Goal: Information Seeking & Learning: Learn about a topic

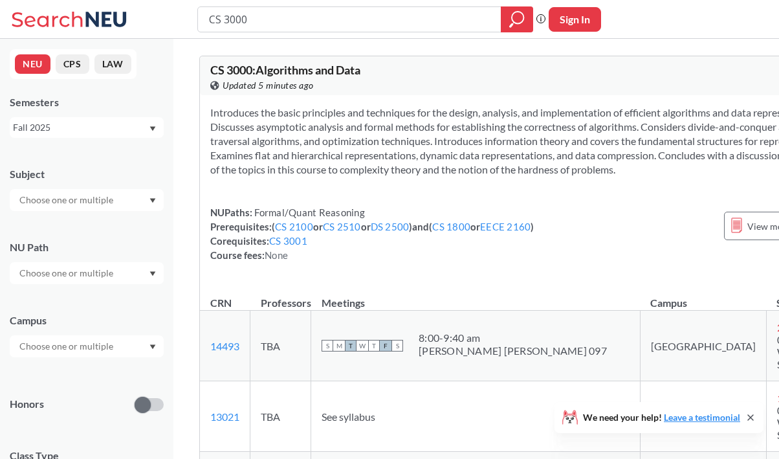
drag, startPoint x: 264, startPoint y: 22, endPoint x: 180, endPoint y: 21, distance: 84.2
click at [180, 21] on div "CS 3000 Phrase search guarantees the exact search appears in the results. Ex. I…" at bounding box center [389, 19] width 779 height 39
type input "public health"
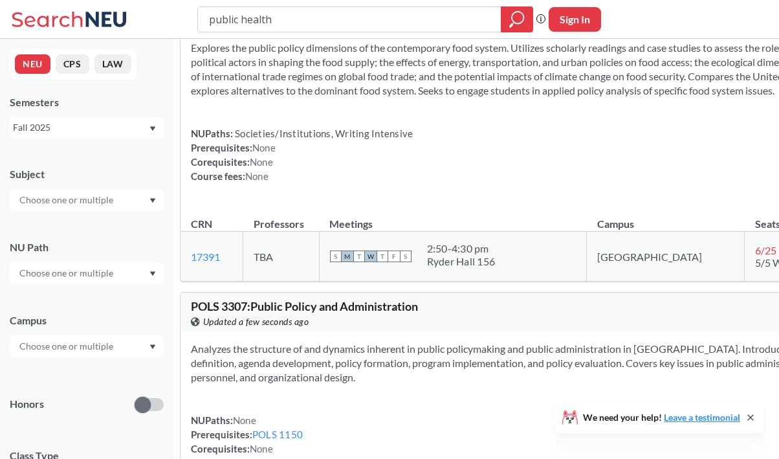
scroll to position [9839, 0]
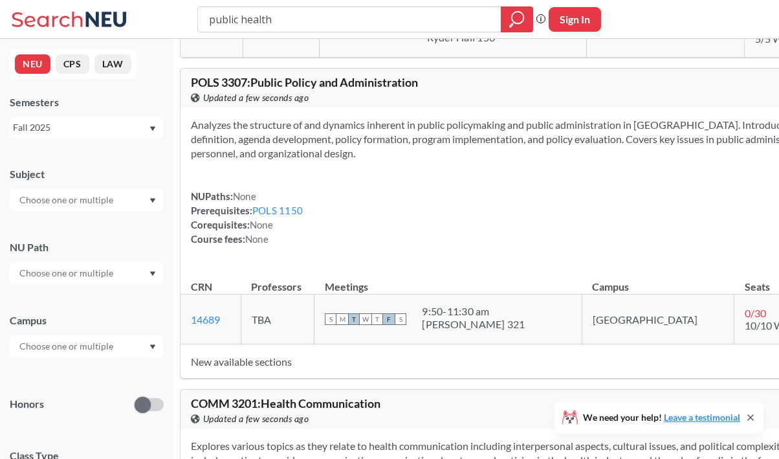
click at [131, 205] on div at bounding box center [87, 200] width 154 height 22
click at [105, 231] on p "Computer Science" at bounding box center [90, 236] width 146 height 13
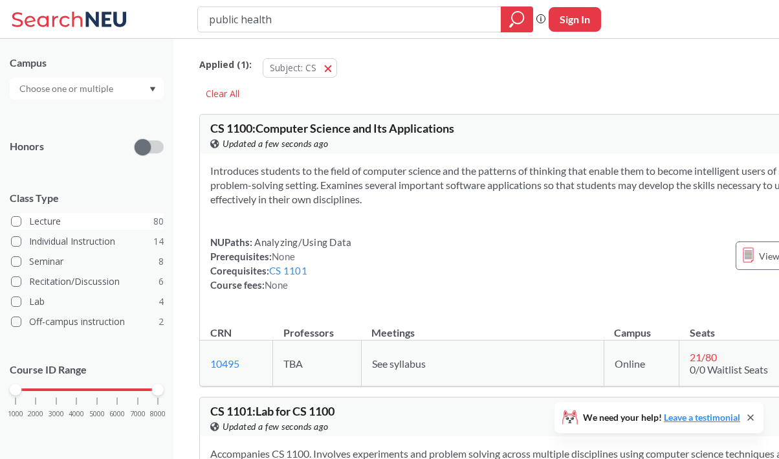
click at [19, 221] on span at bounding box center [16, 221] width 10 height 10
click at [29, 221] on input "Lecture 80" at bounding box center [34, 219] width 10 height 10
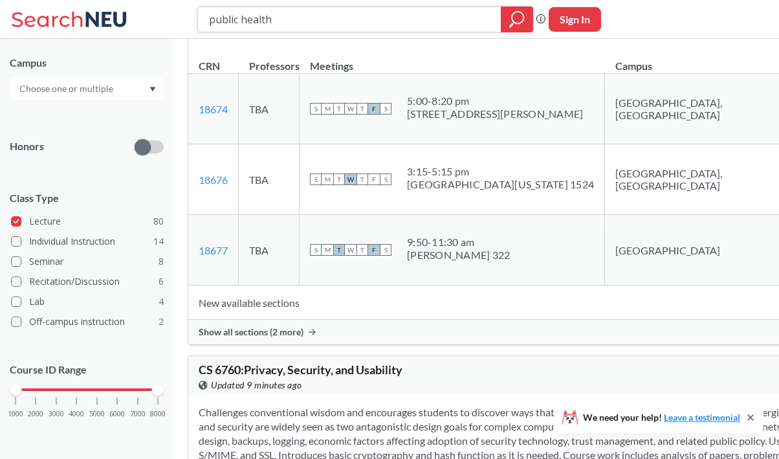
scroll to position [23539, 0]
